Goal: Task Accomplishment & Management: Manage account settings

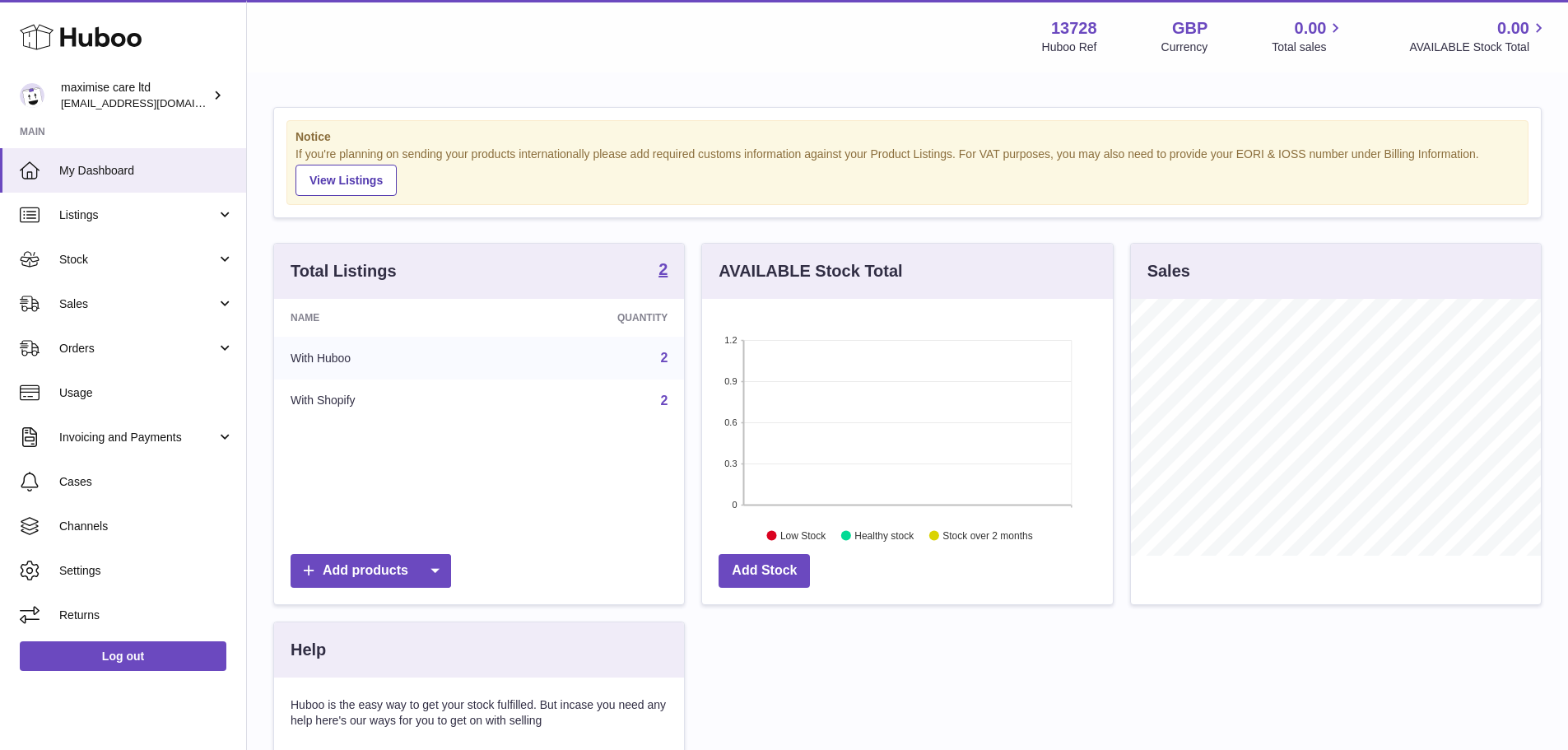
scroll to position [257, 410]
click at [174, 238] on link "Stock" at bounding box center [123, 259] width 246 height 44
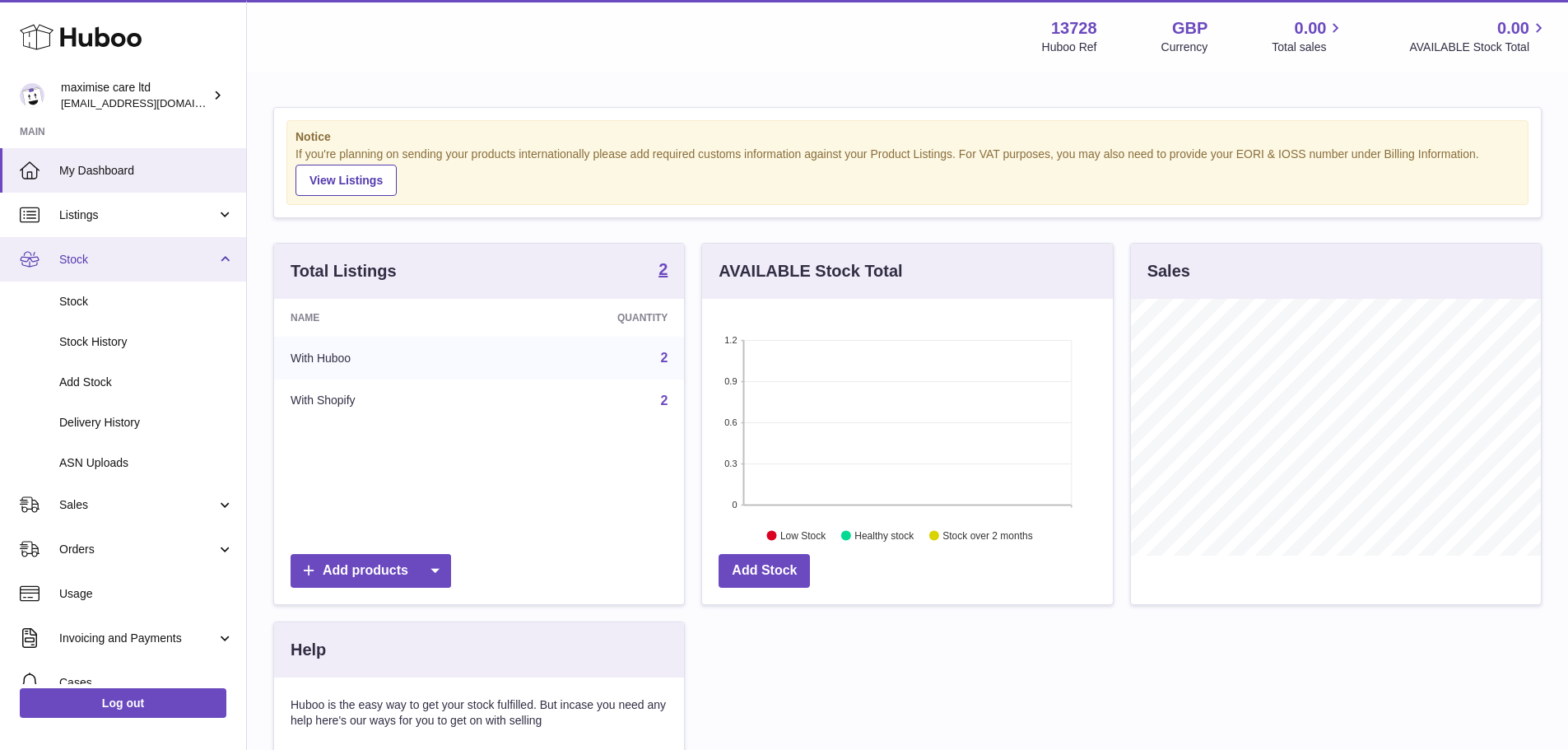
click at [167, 244] on link "Stock" at bounding box center [123, 259] width 246 height 44
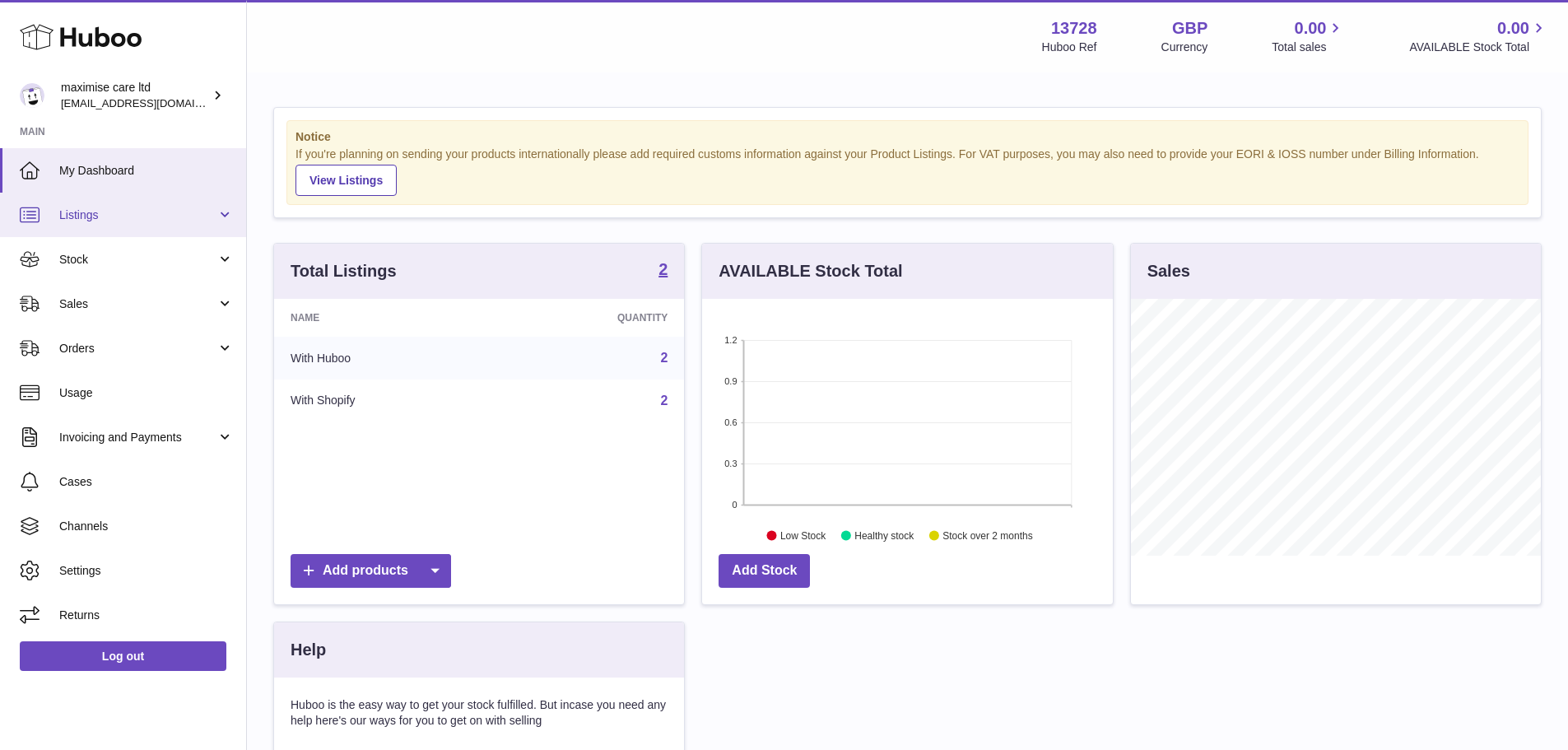
click at [169, 205] on link "Listings" at bounding box center [123, 215] width 246 height 44
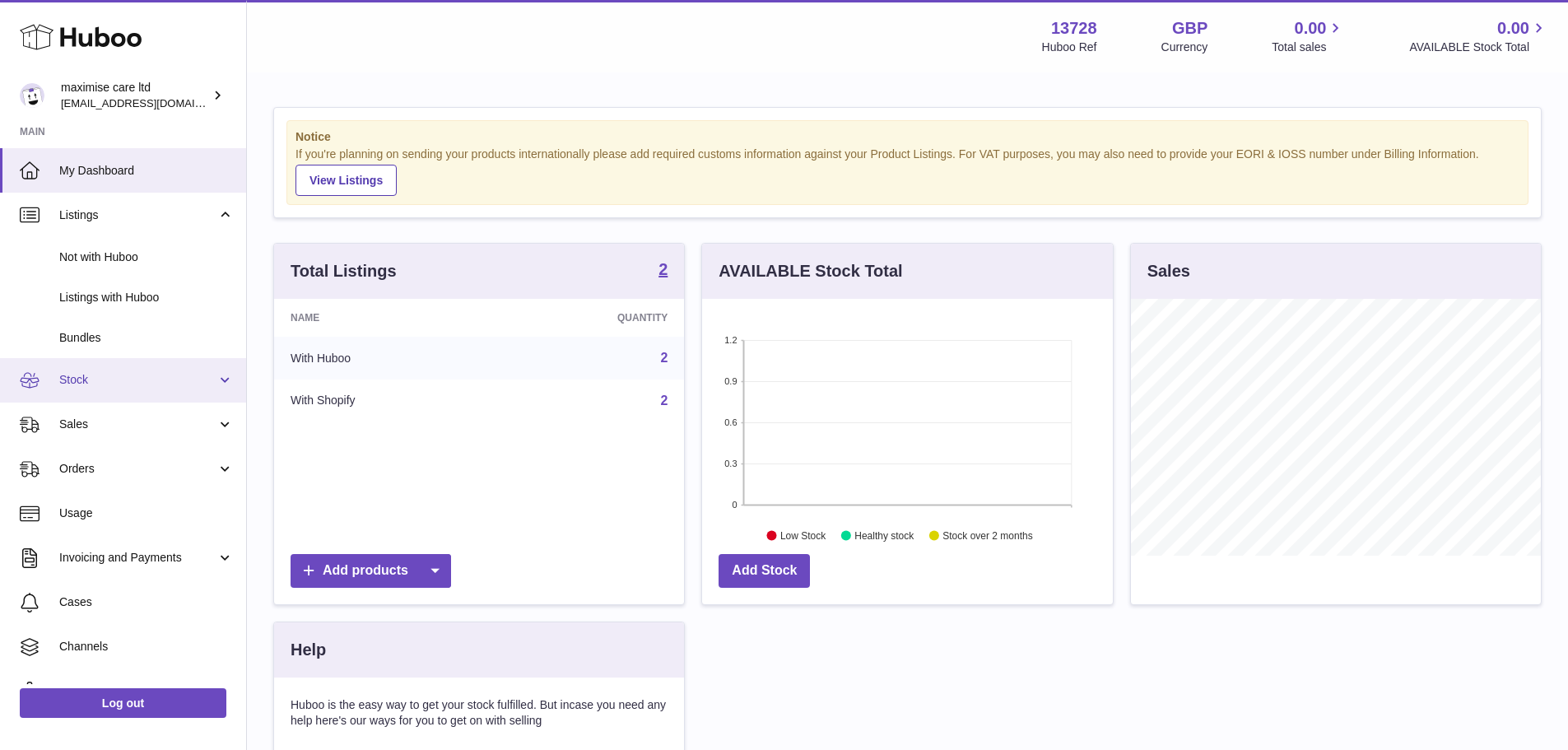
click at [134, 385] on span "Stock" at bounding box center [137, 380] width 157 height 16
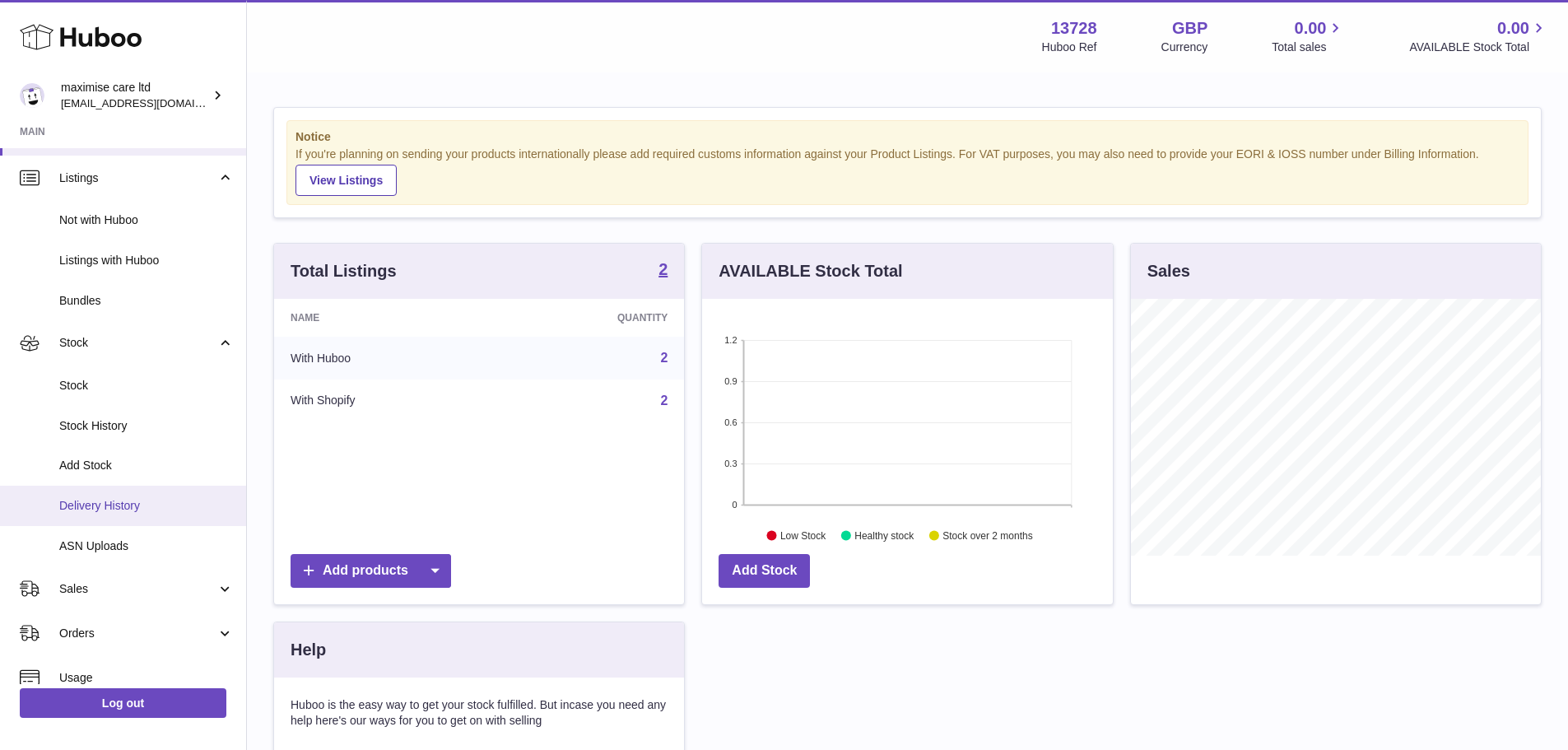
scroll to position [82, 0]
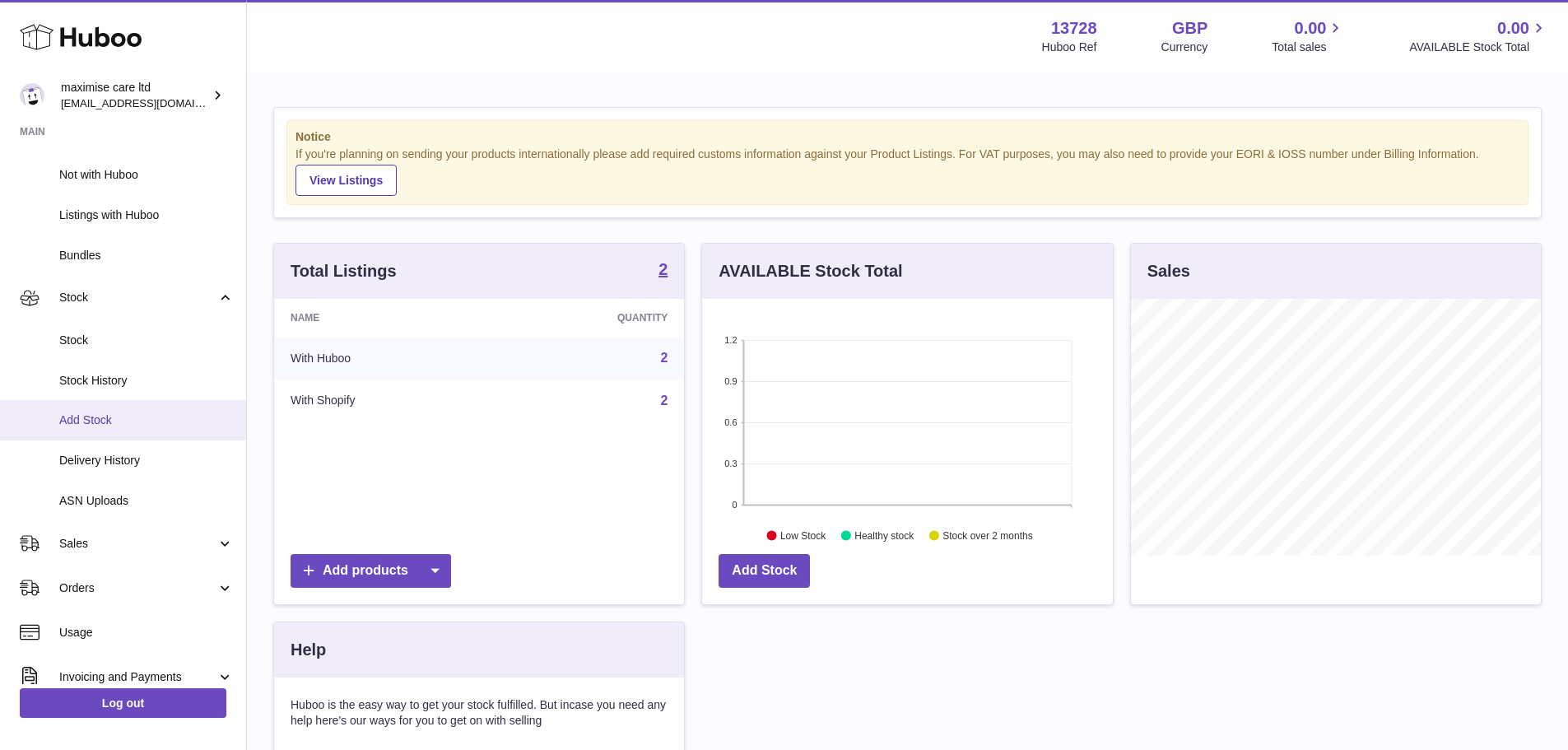
click at [118, 419] on span "Add Stock" at bounding box center [146, 420] width 174 height 16
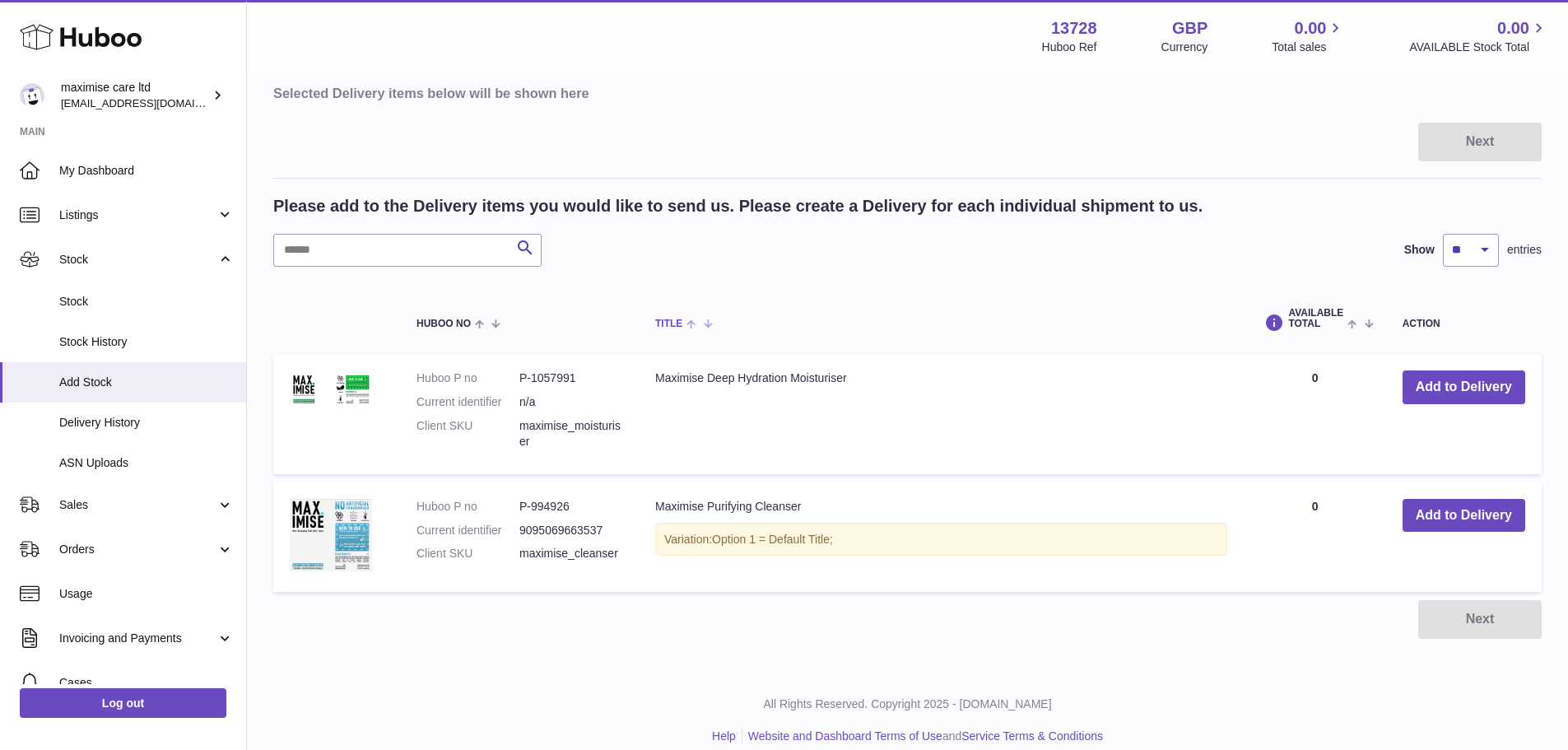
scroll to position [193, 0]
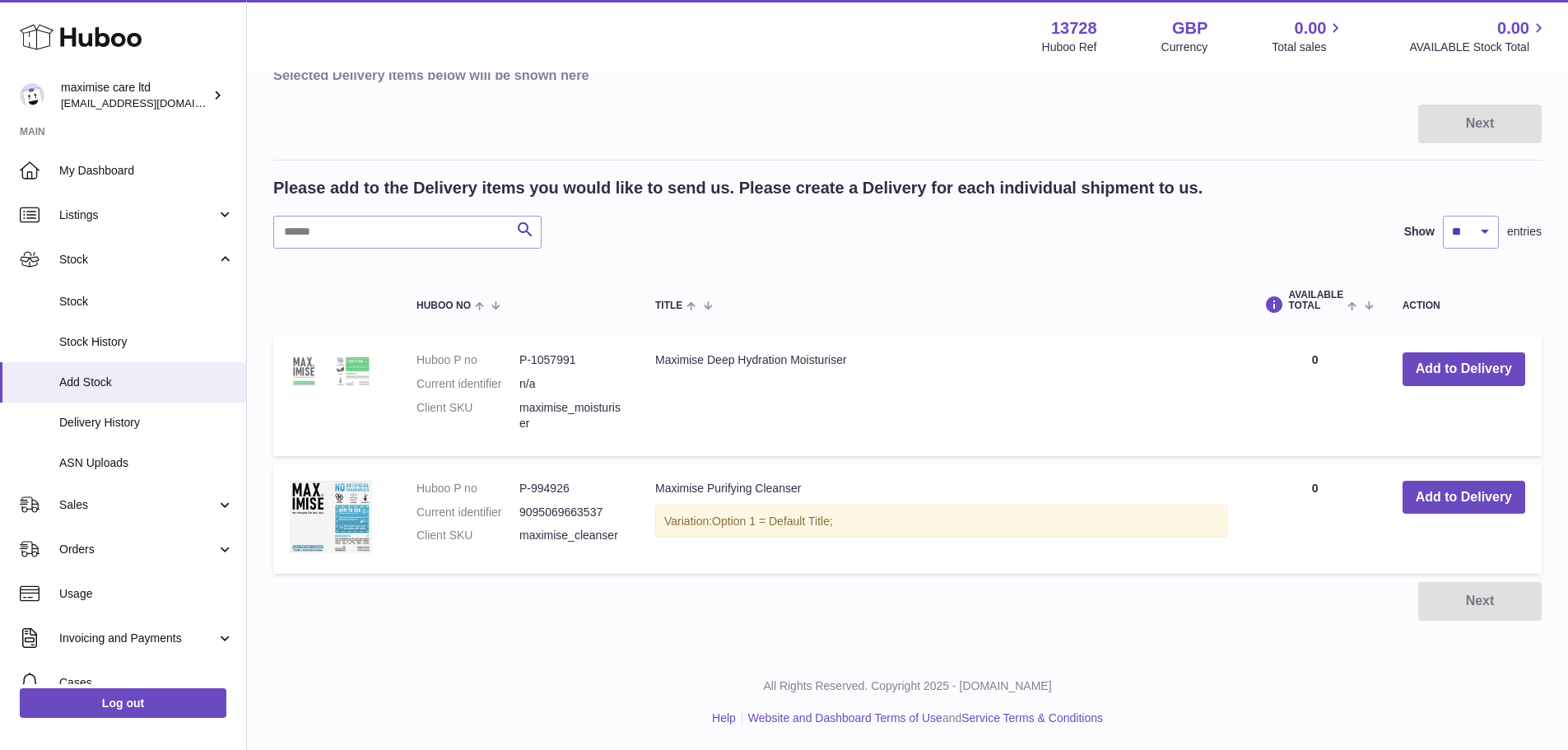
click at [335, 374] on img at bounding box center [331, 371] width 82 height 37
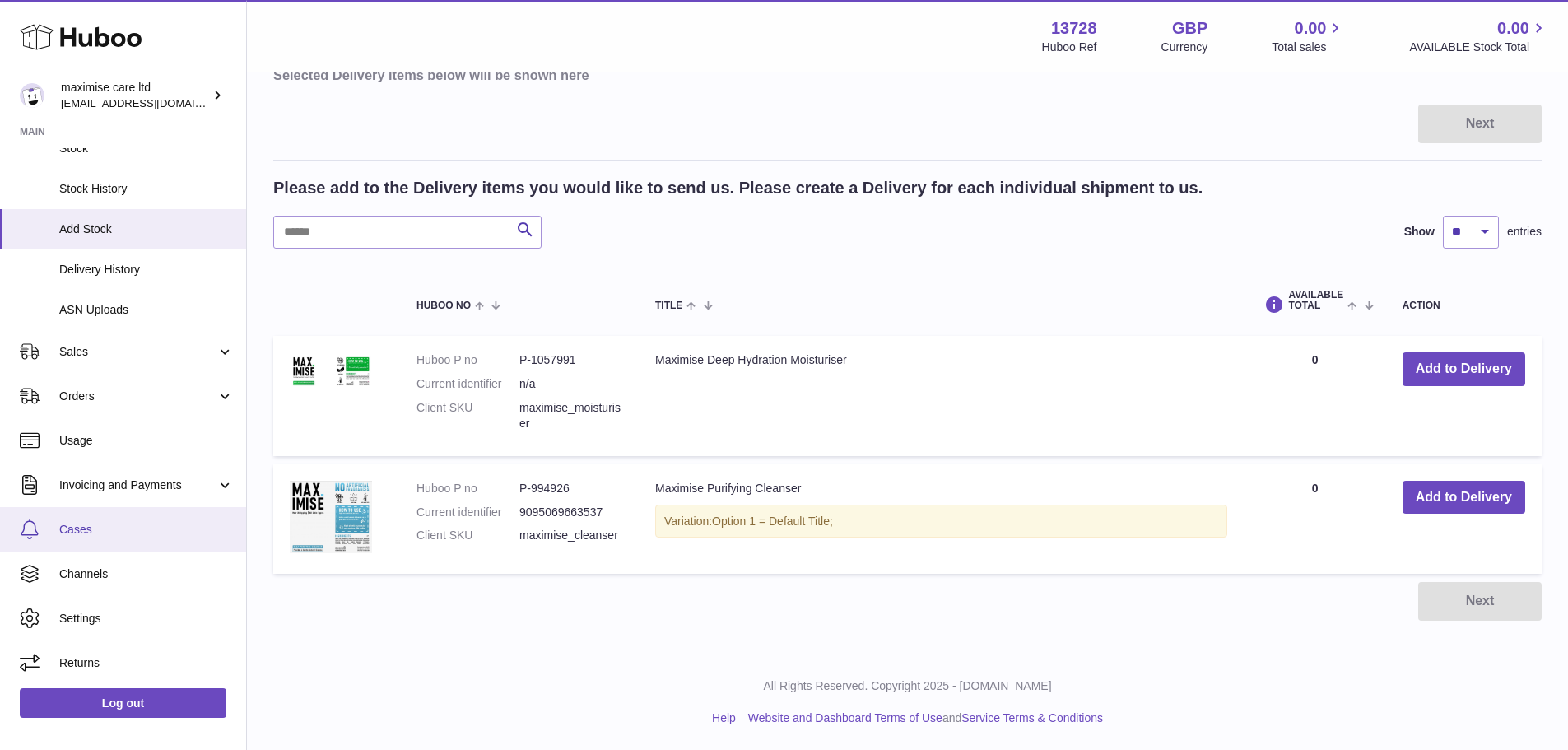
scroll to position [154, 0]
click at [779, 484] on td "Maximise Purifying Cleanser Variation: Option 1 = Default Title;" at bounding box center [941, 520] width 605 height 110
click at [734, 488] on td "Maximise Purifying Cleanser Variation: Option 1 = Default Title;" at bounding box center [941, 520] width 605 height 110
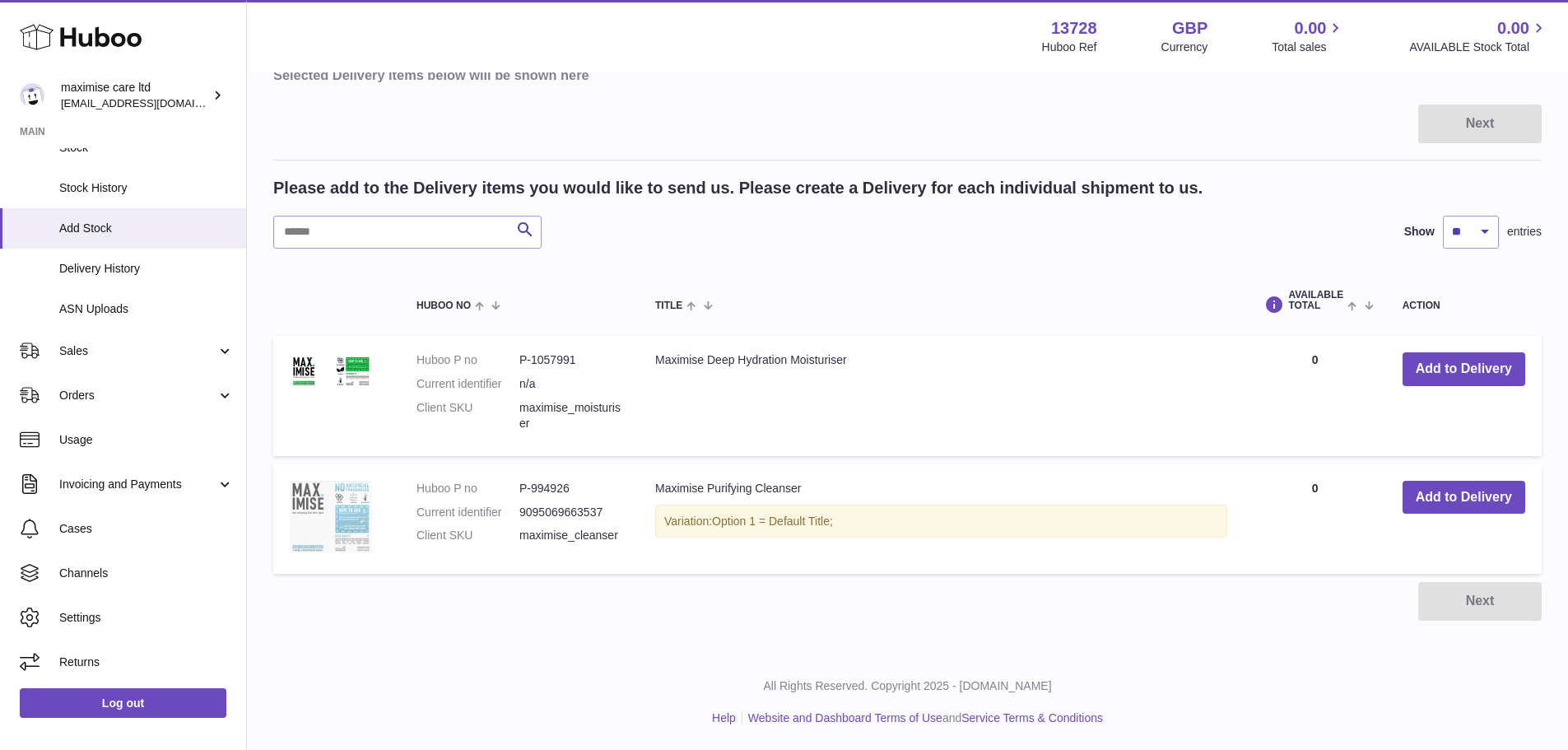
click at [325, 518] on img at bounding box center [331, 516] width 82 height 72
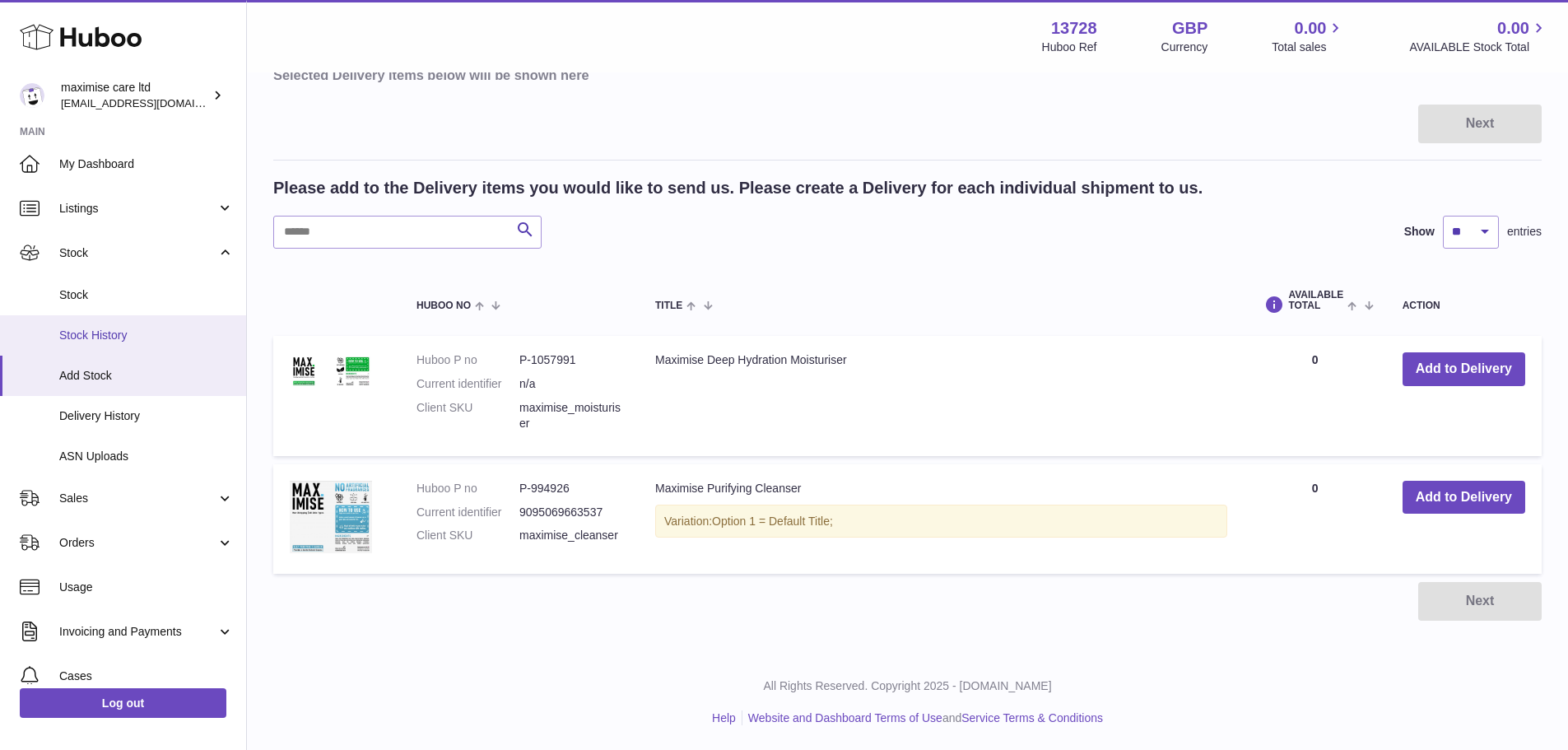
scroll to position [0, 0]
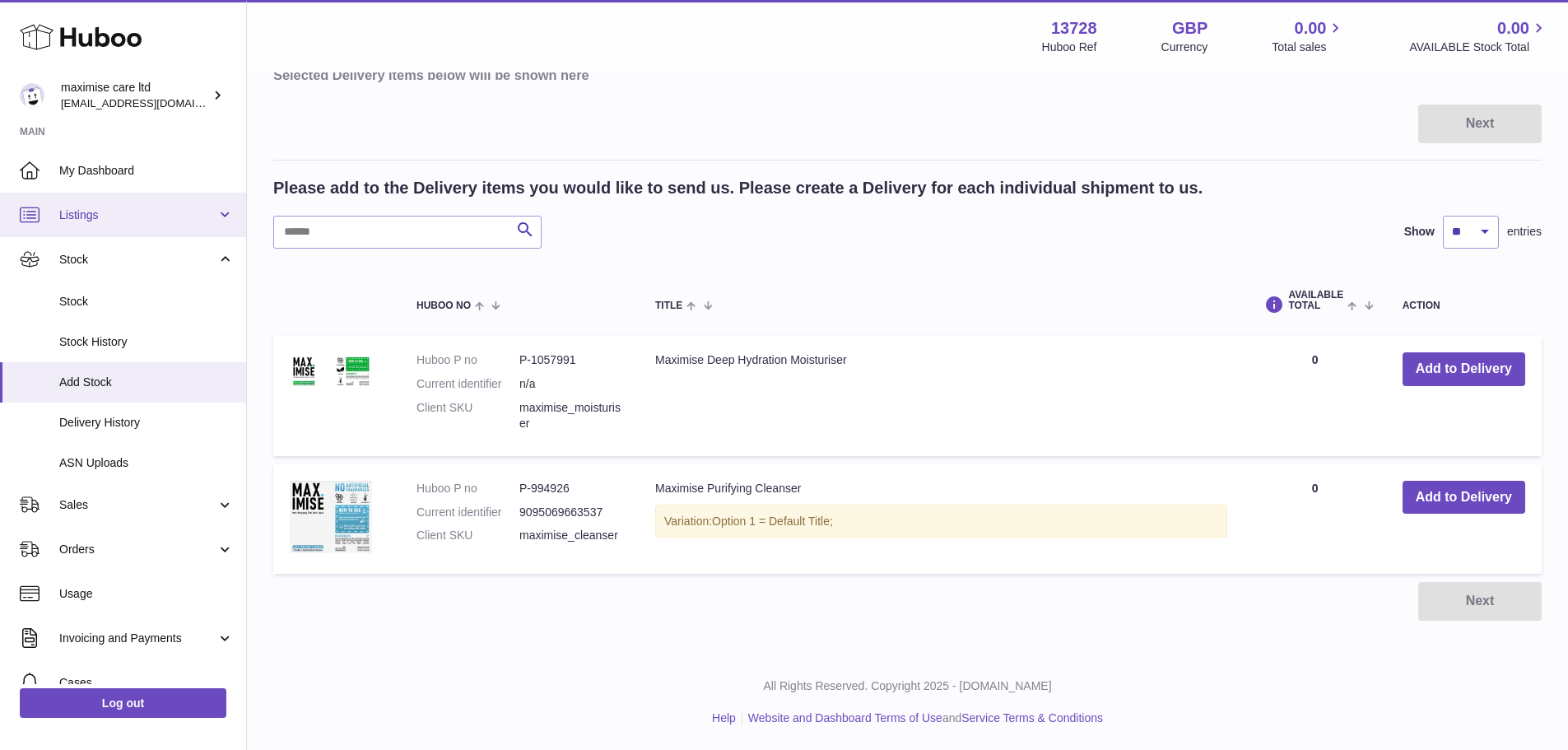
click at [100, 230] on link "Listings" at bounding box center [123, 215] width 246 height 44
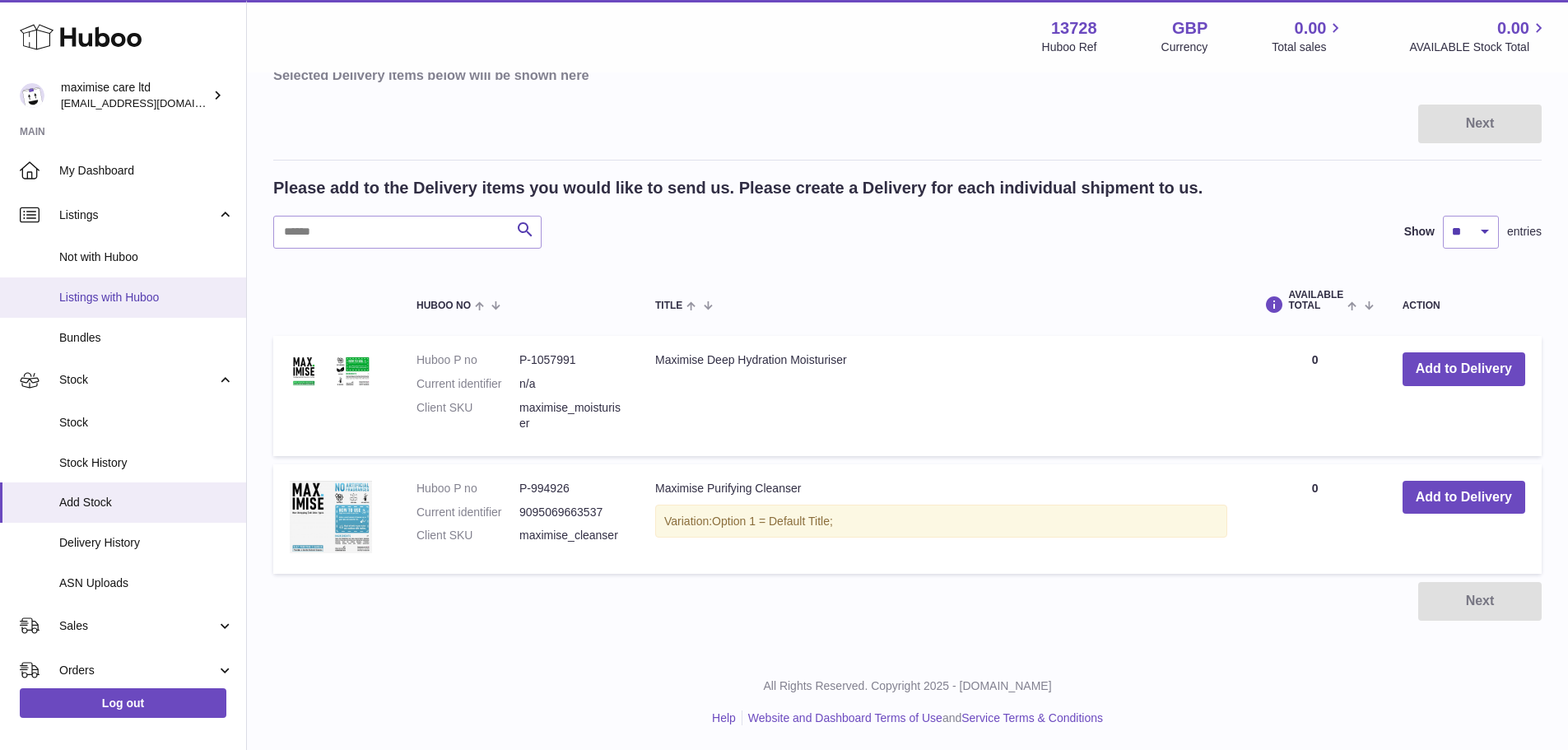
click at [119, 292] on span "Listings with Huboo" at bounding box center [146, 298] width 174 height 16
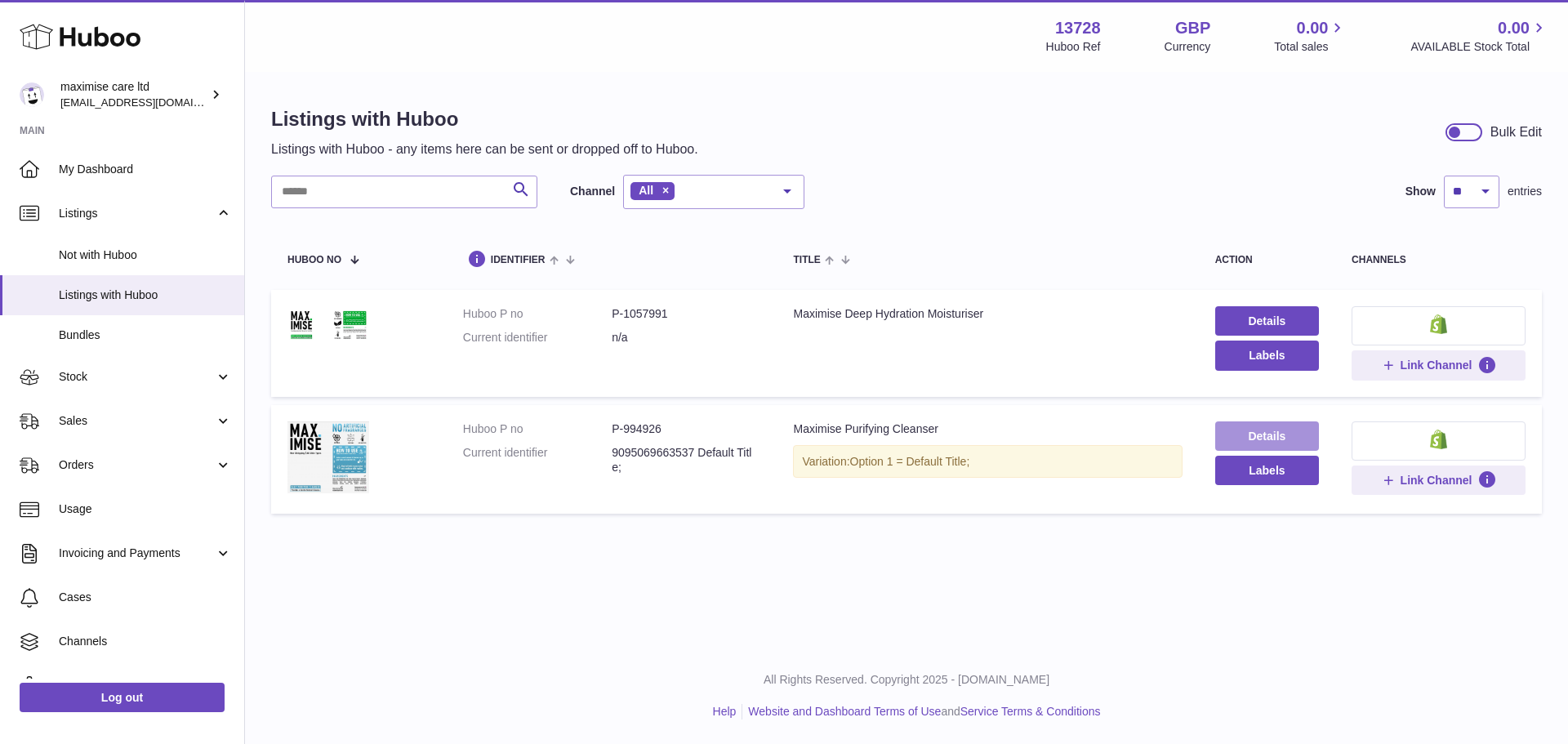
click at [1275, 438] on link "Details" at bounding box center [1267, 436] width 104 height 30
click at [1279, 312] on link "Details" at bounding box center [1267, 321] width 104 height 30
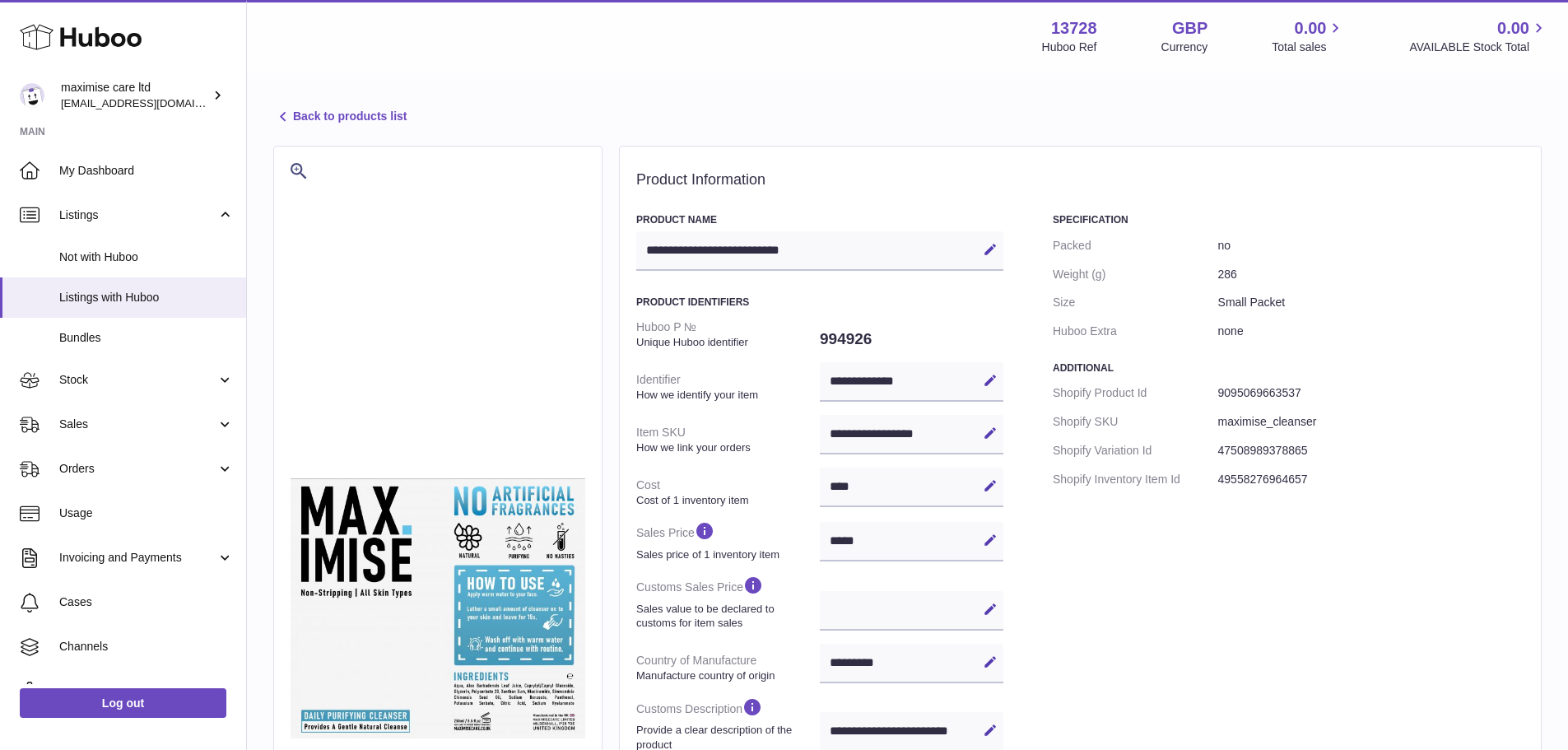
select select "***"
select select "****"
click at [1288, 439] on div "**********" at bounding box center [907, 569] width 1321 height 1138
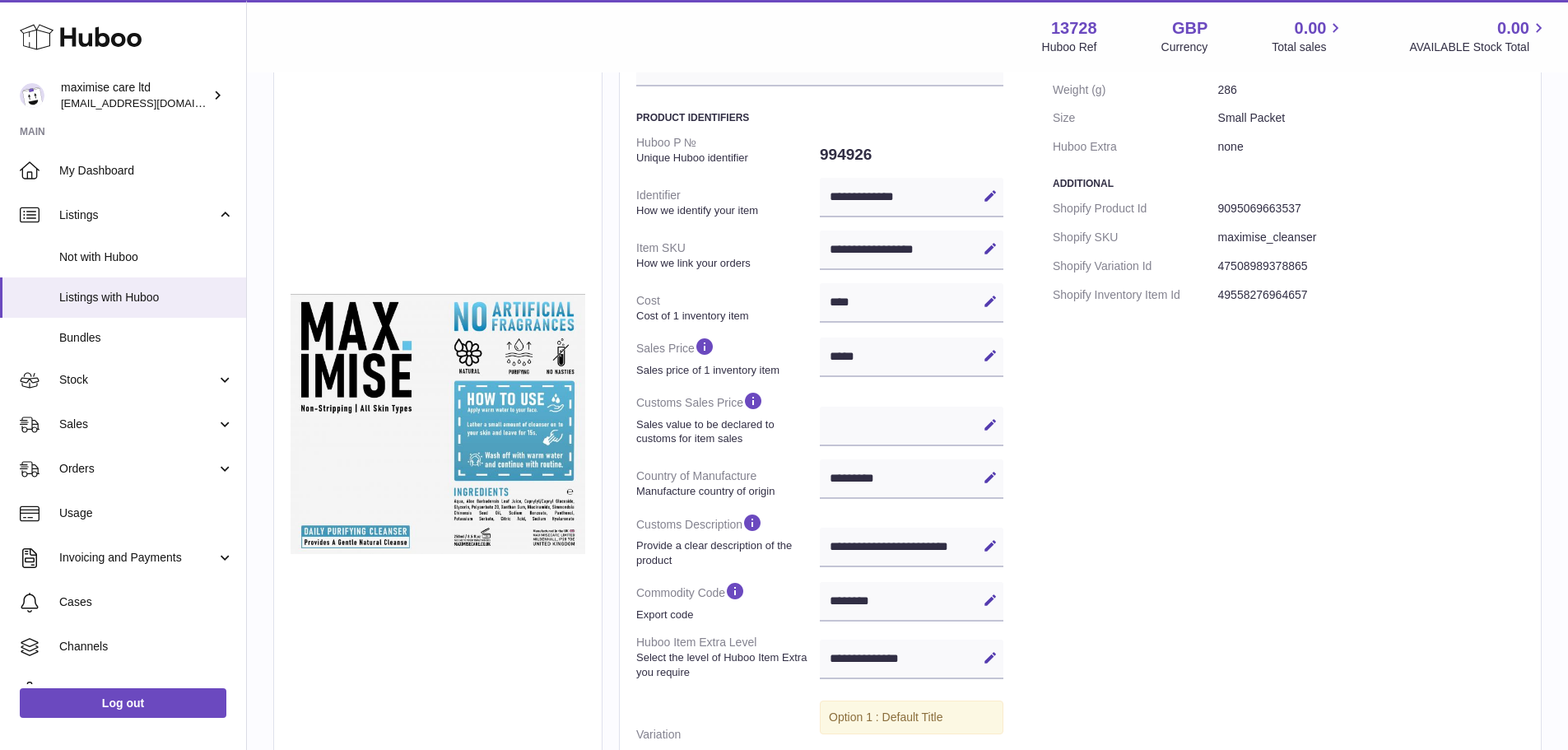
scroll to position [165, 0]
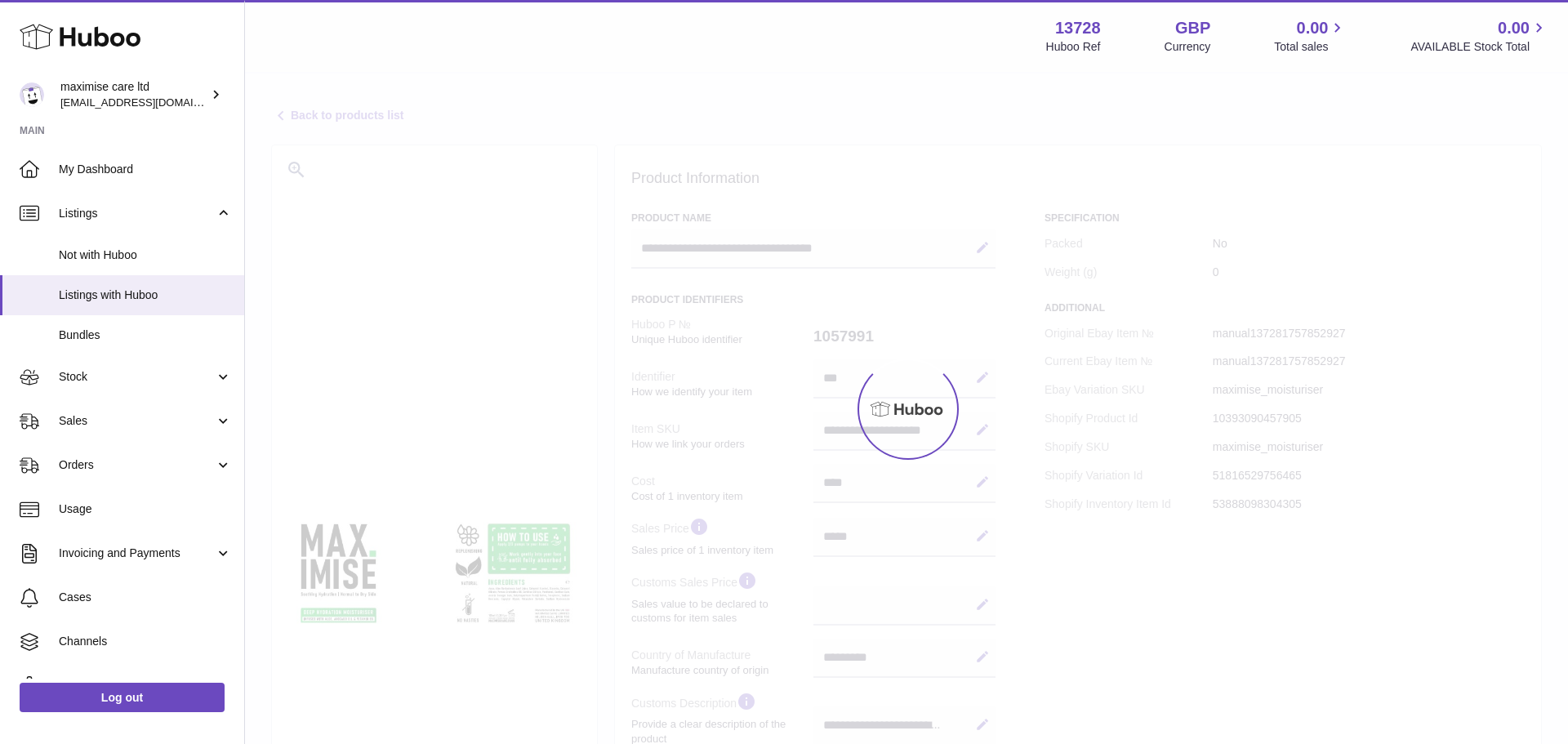
select select "***"
select select "****"
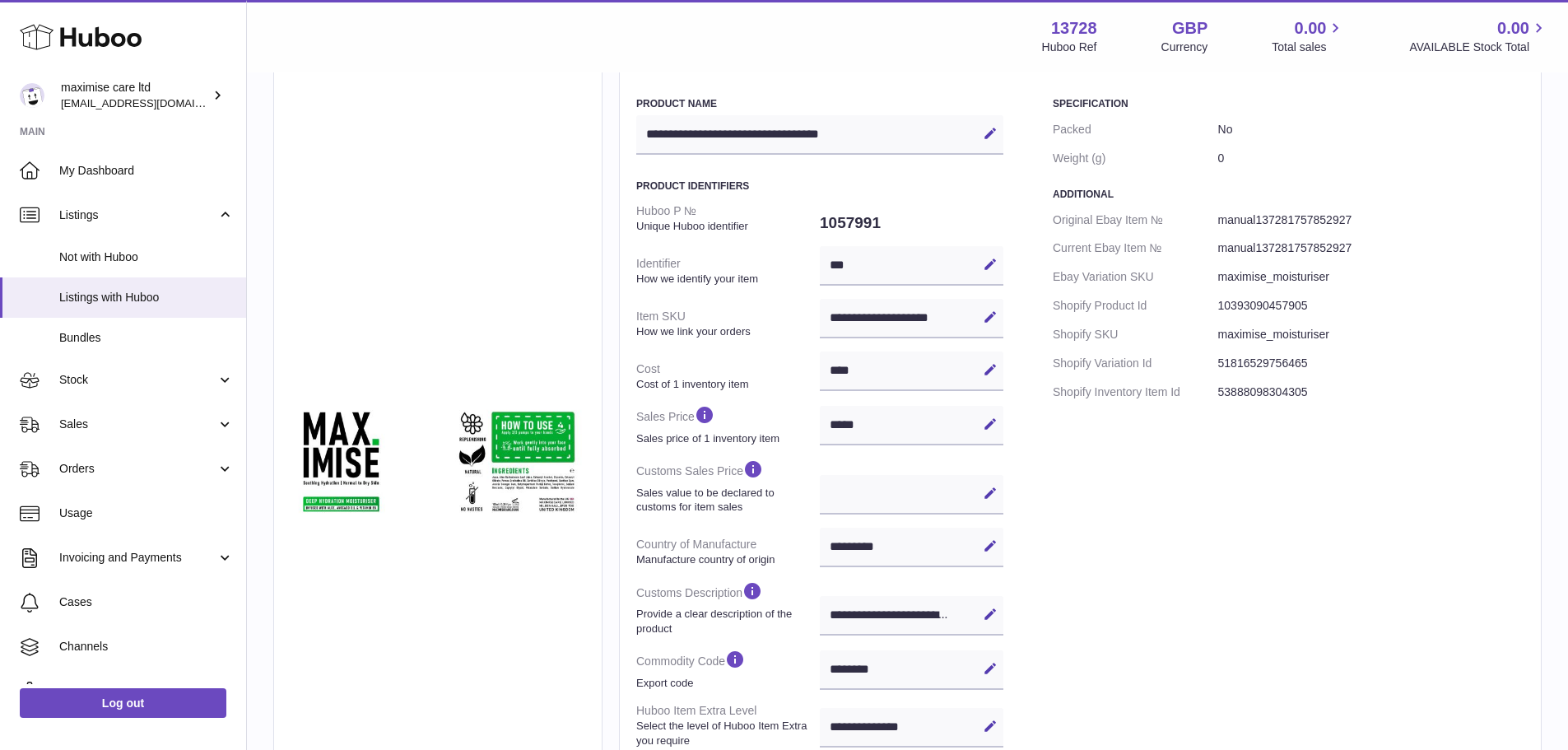
scroll to position [82, 0]
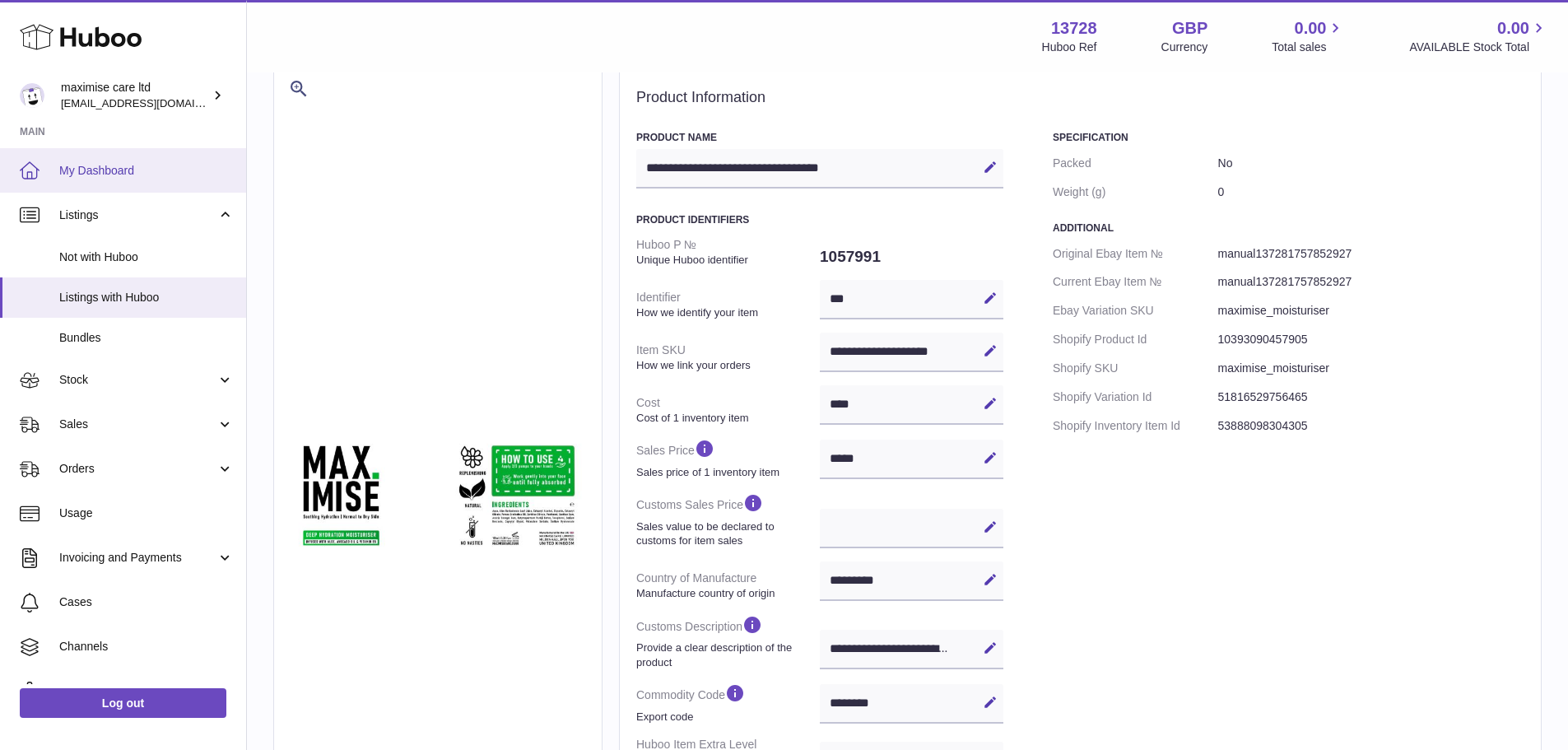
click at [166, 170] on span "My Dashboard" at bounding box center [146, 170] width 174 height 16
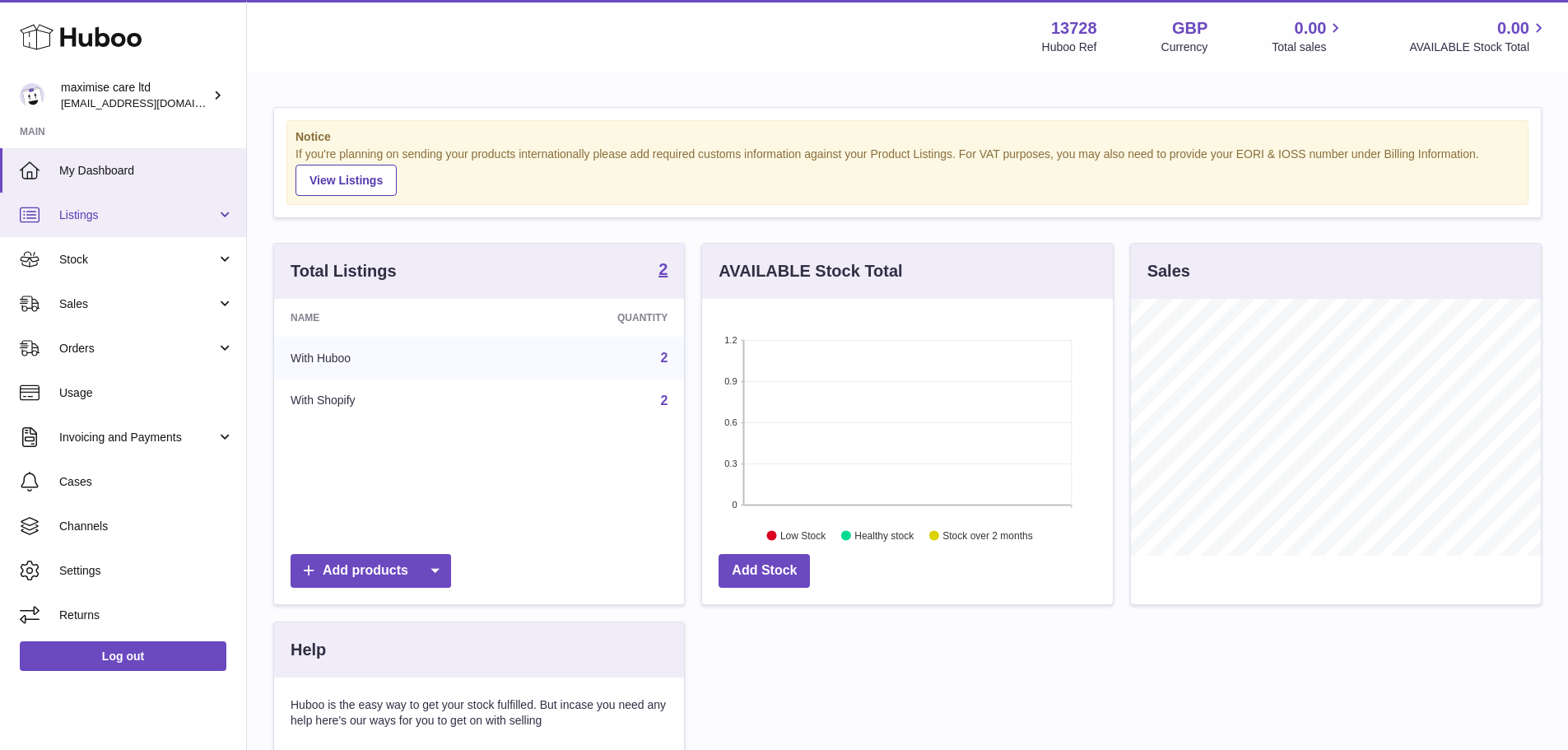
scroll to position [257, 410]
